Goal: Find specific page/section: Find specific page/section

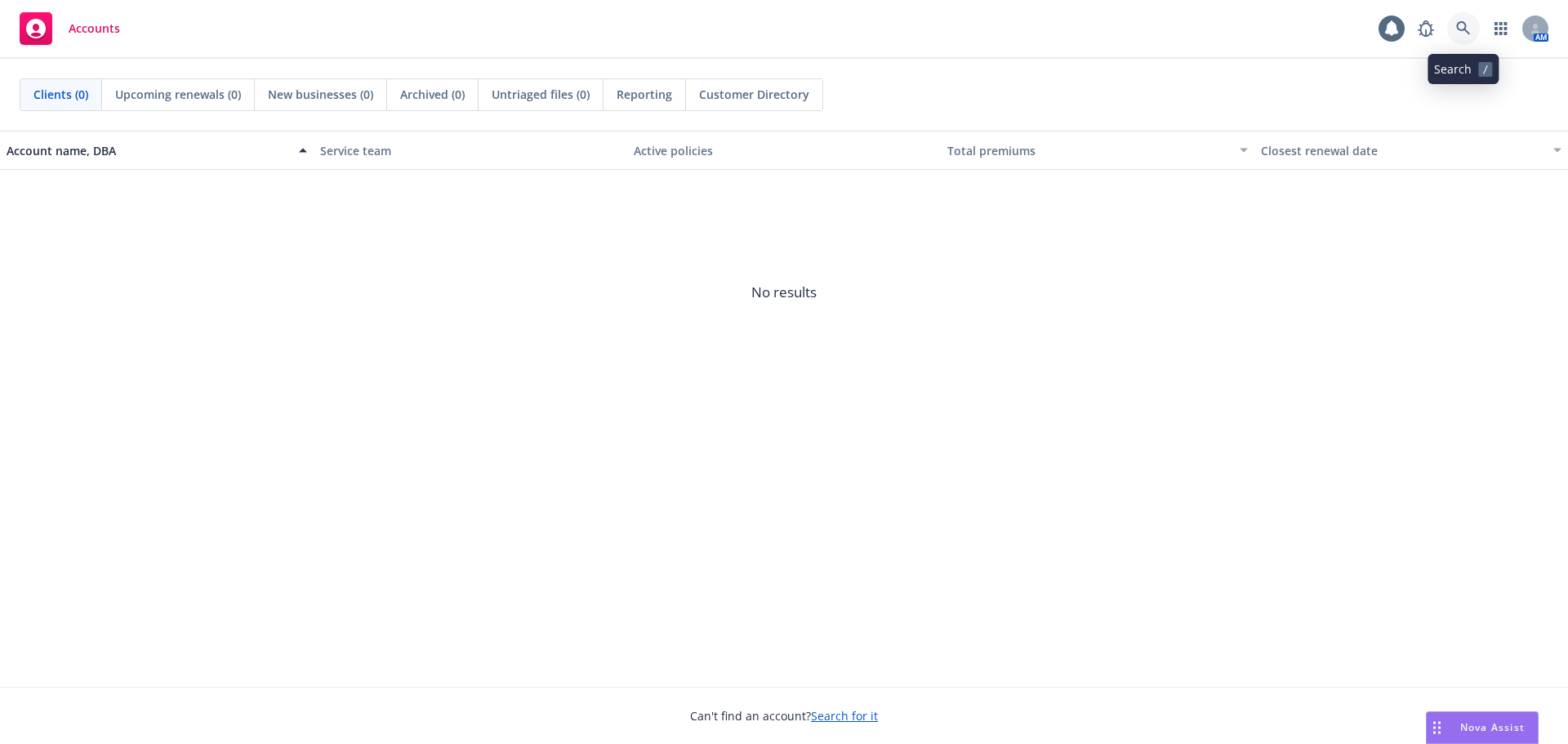
click at [1462, 17] on link at bounding box center [1463, 28] width 32 height 32
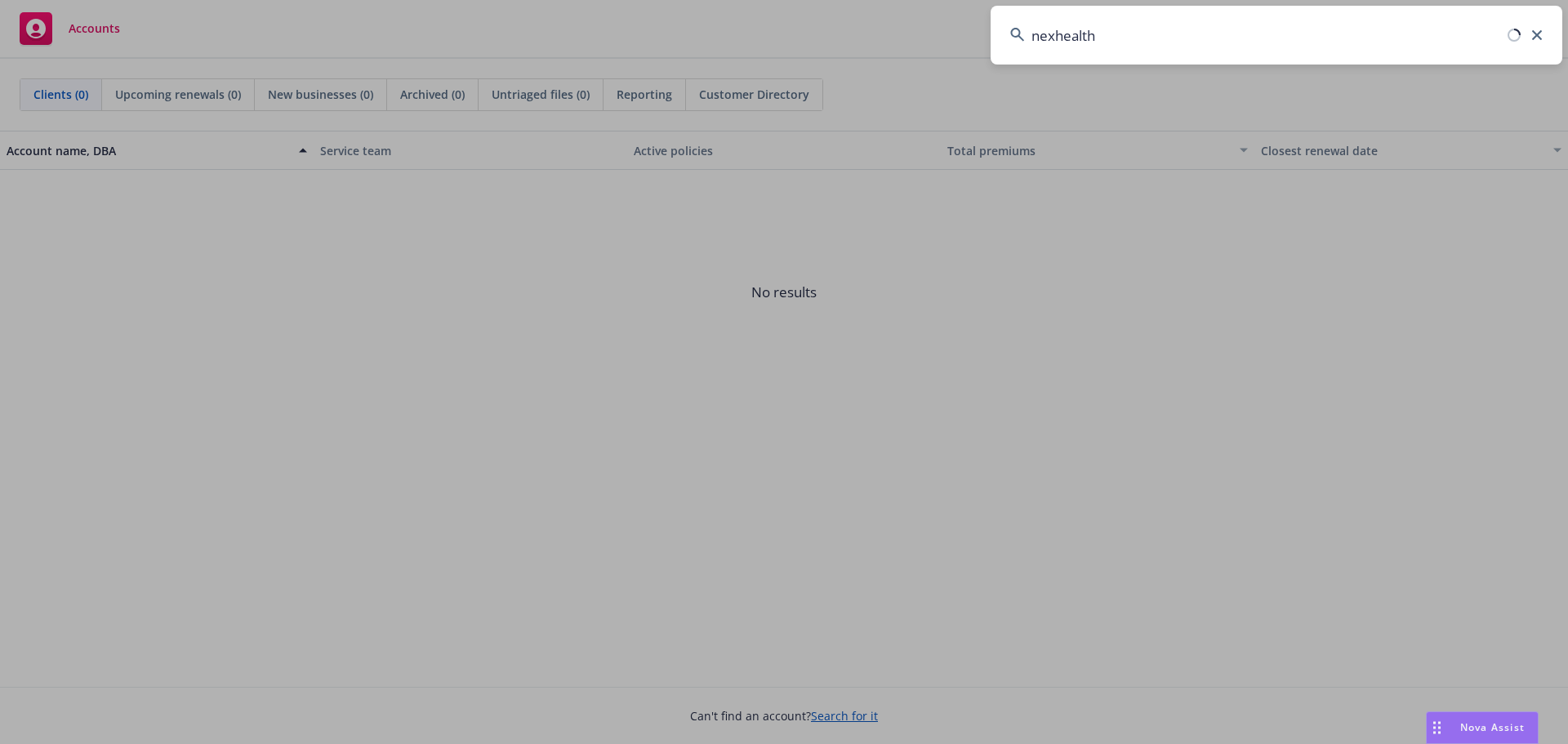
type input "nexhealth"
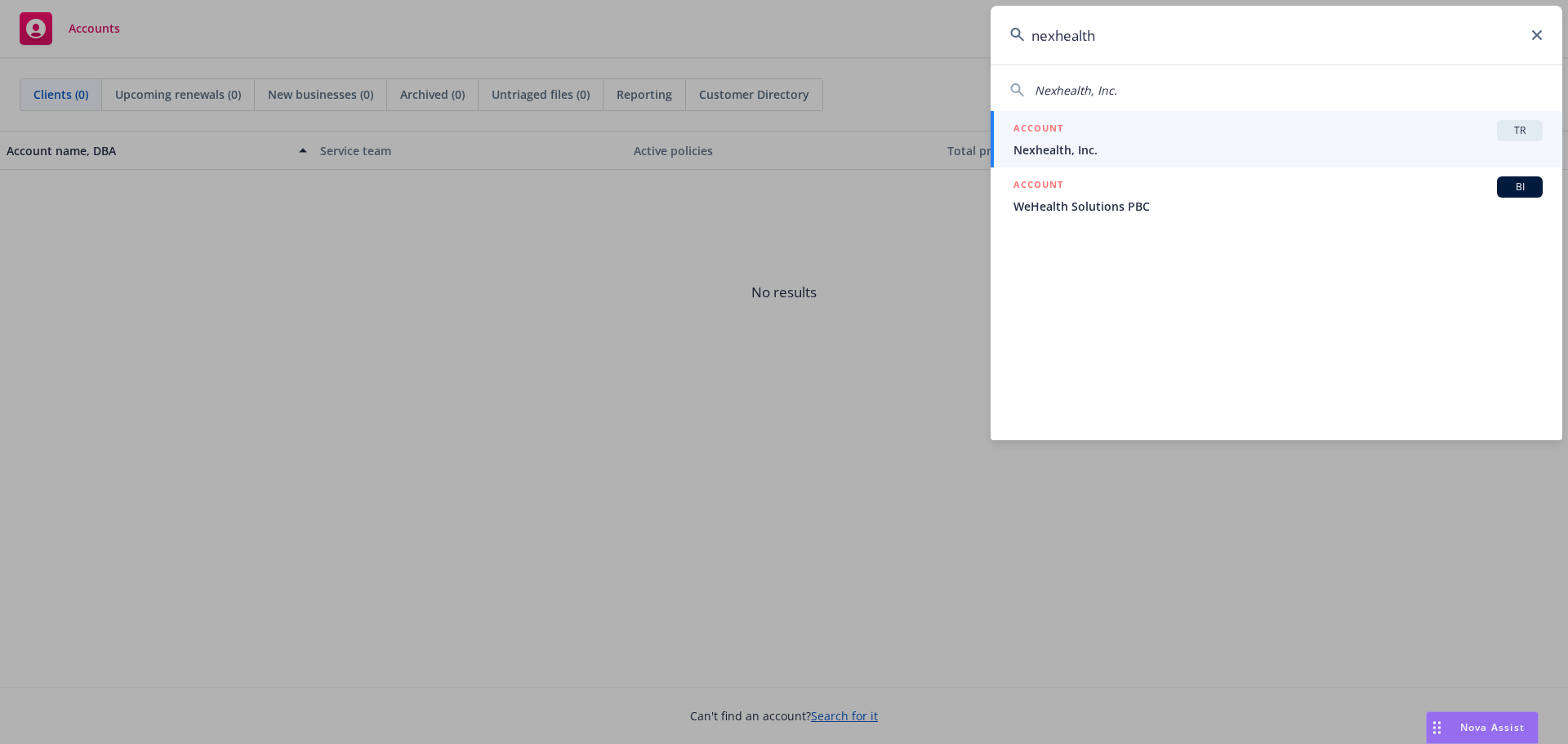
click at [1130, 137] on div "ACCOUNT TR" at bounding box center [1279, 131] width 529 height 22
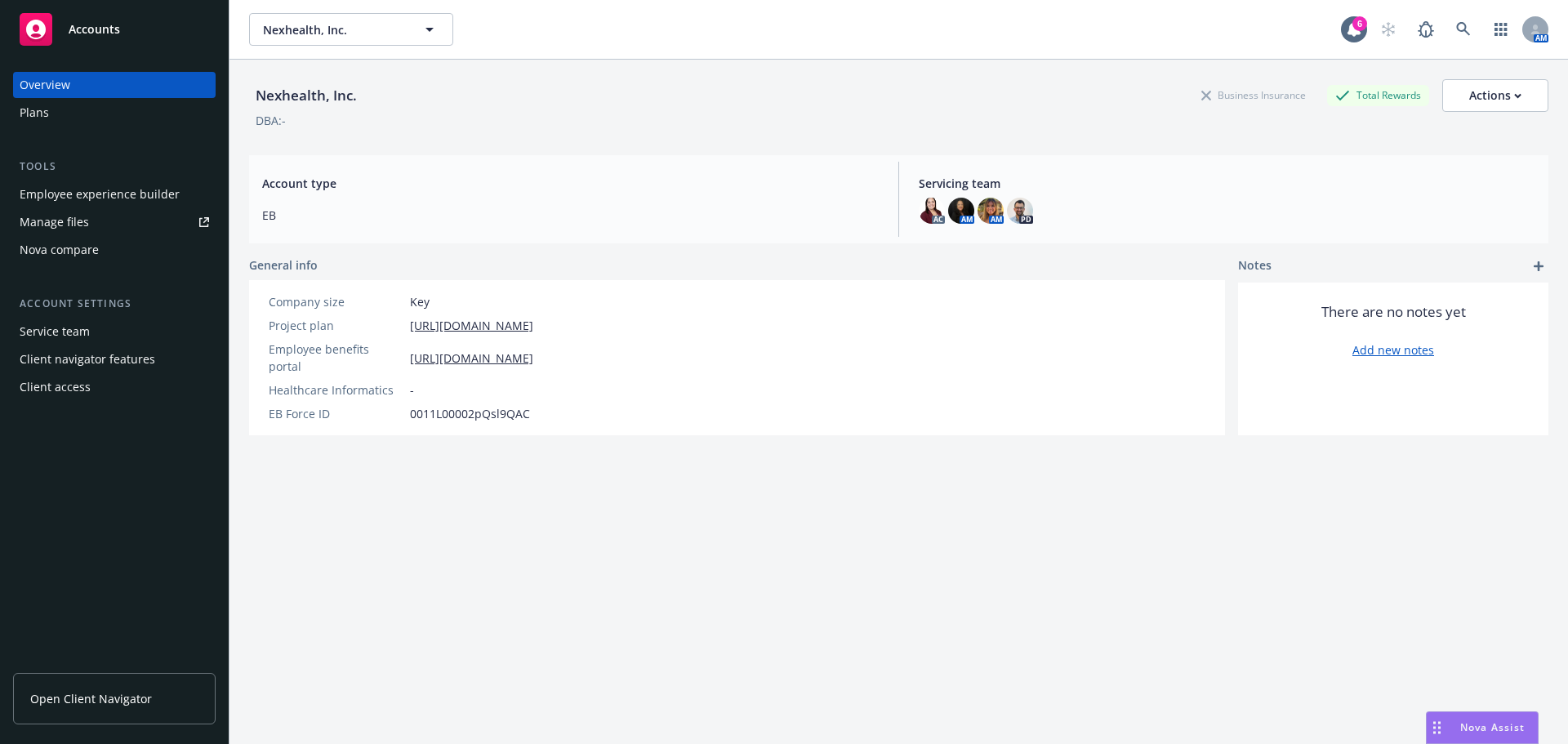
click at [153, 686] on link "Open Client Navigator" at bounding box center [115, 698] width 203 height 52
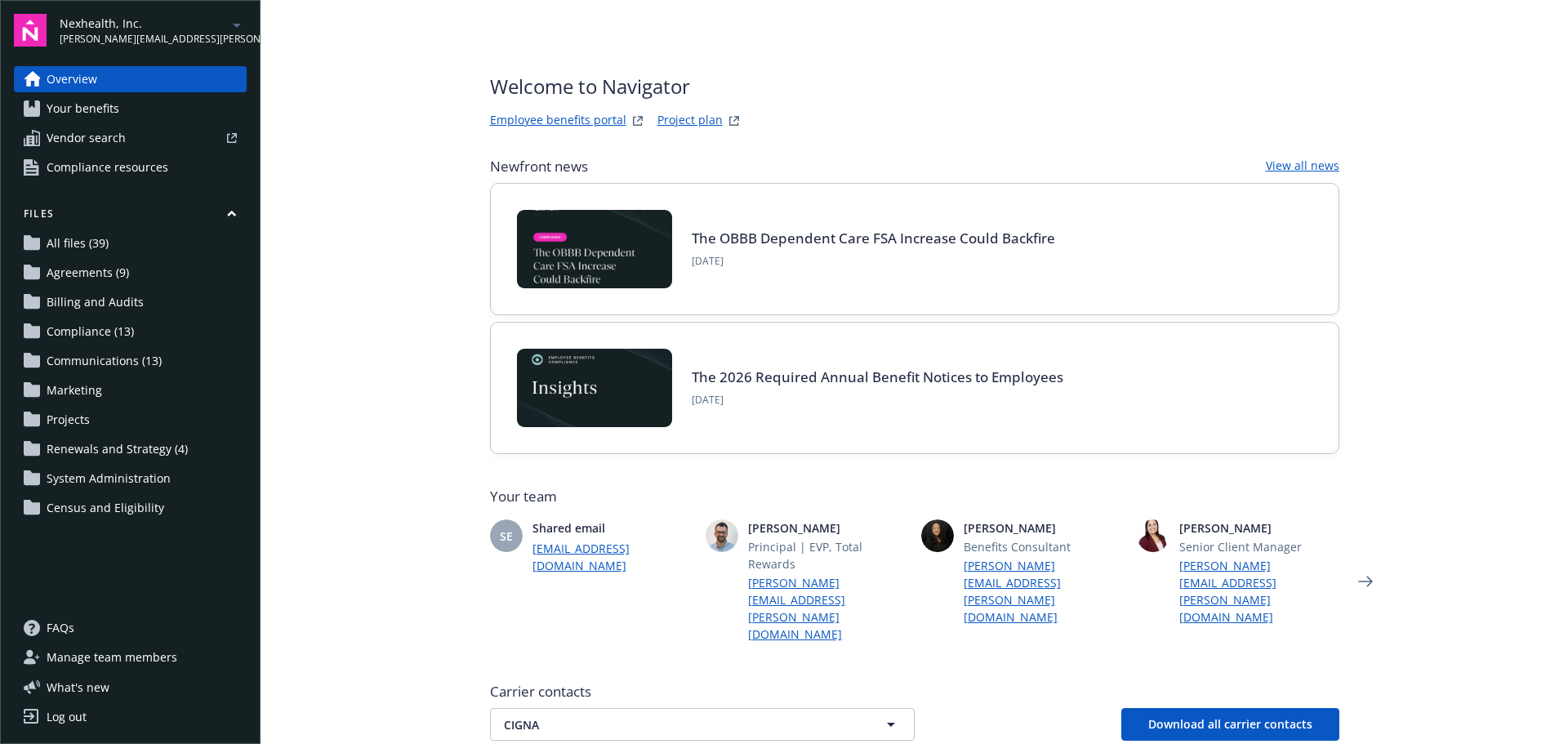
click at [57, 110] on span "Your benefits" at bounding box center [82, 108] width 72 height 26
